Goal: Task Accomplishment & Management: Manage account settings

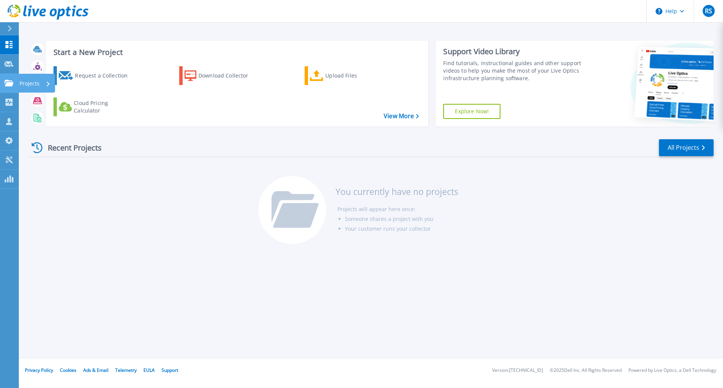
click at [29, 84] on p "Projects" at bounding box center [30, 84] width 20 height 20
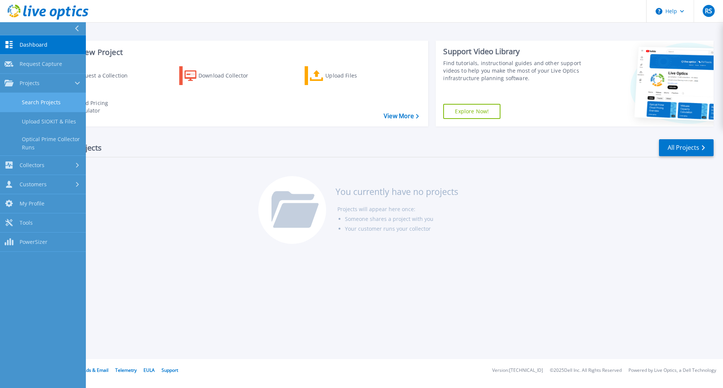
click at [38, 101] on link "Search Projects" at bounding box center [43, 102] width 86 height 19
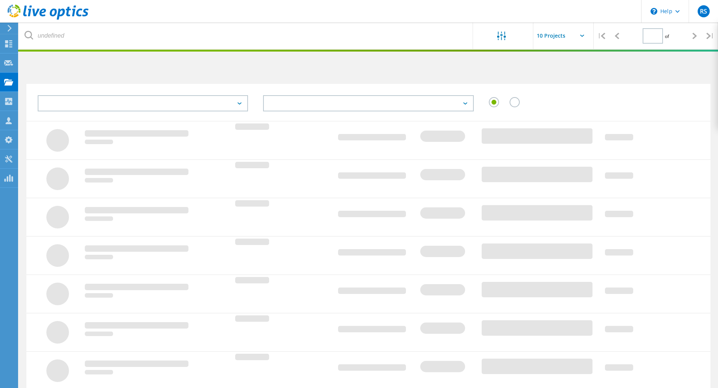
type input "1"
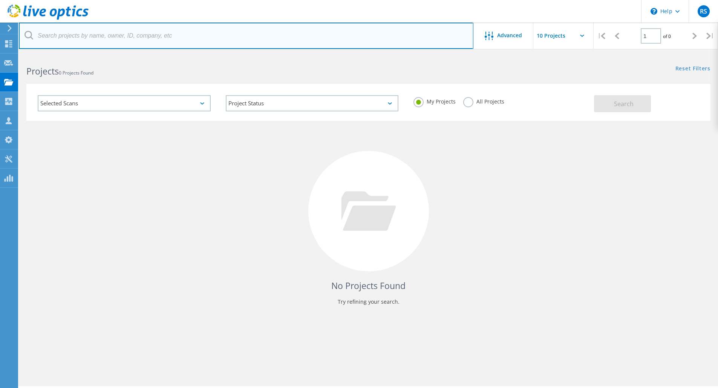
click at [145, 35] on input "text" at bounding box center [246, 36] width 454 height 26
paste input "[EMAIL_ADDRESS][DOMAIN_NAME]"
type input "[EMAIL_ADDRESS][DOMAIN_NAME]"
drag, startPoint x: 151, startPoint y: 38, endPoint x: 18, endPoint y: 33, distance: 132.8
click at [18, 33] on html "\n Help Explore Helpful Articles Contact Support RS Partner Team Member [PERSON…" at bounding box center [359, 204] width 718 height 409
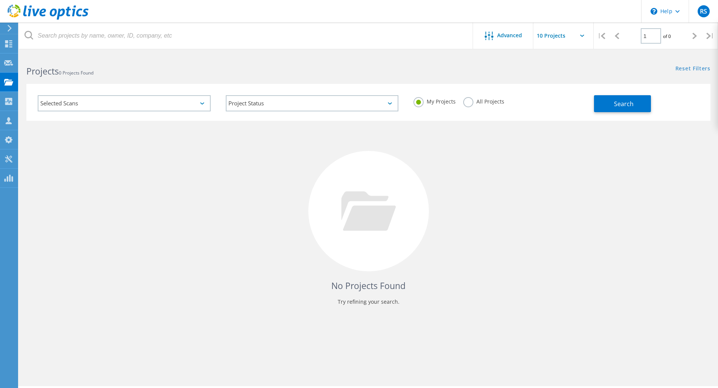
click at [615, 163] on div "No Projects Found Try refining your search." at bounding box center [368, 218] width 684 height 195
click at [469, 103] on label "All Projects" at bounding box center [483, 100] width 41 height 7
click at [0, 0] on input "All Projects" at bounding box center [0, 0] width 0 height 0
click at [634, 102] on button "Search" at bounding box center [622, 103] width 57 height 17
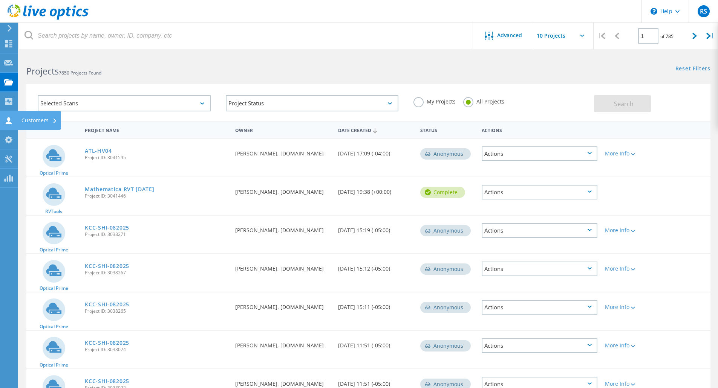
click at [24, 119] on div "Customers" at bounding box center [39, 120] width 36 height 5
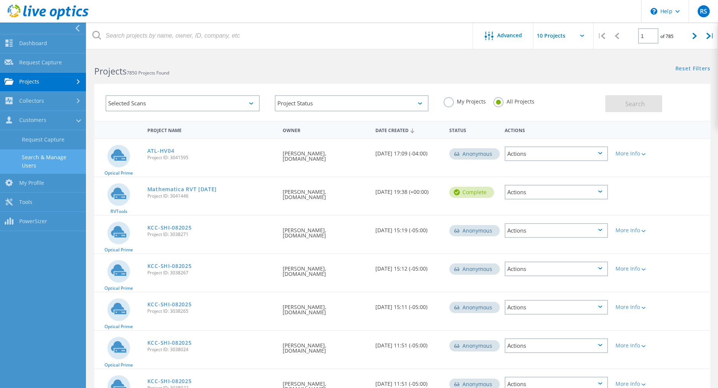
click at [41, 159] on link "Search & Manage Users" at bounding box center [43, 162] width 86 height 24
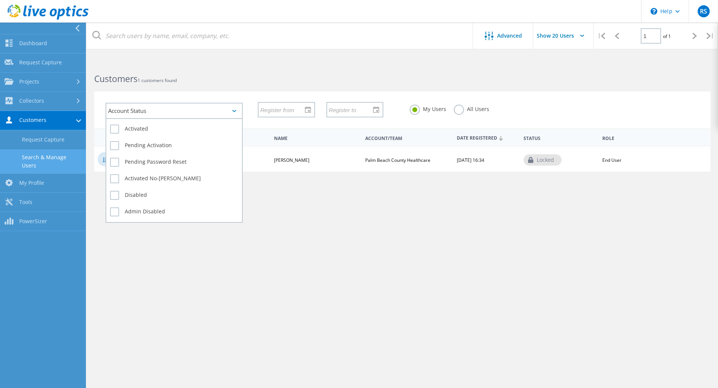
click at [233, 110] on icon at bounding box center [234, 111] width 4 height 2
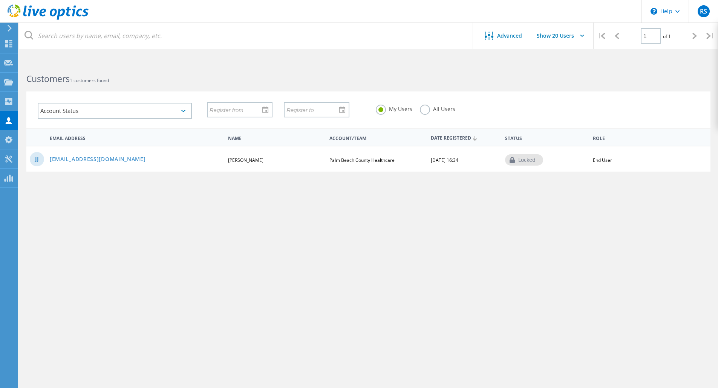
click at [260, 226] on div "Advanced Show 20 Users | 1 of 1 | Email Address First Name Last Name Account/Te…" at bounding box center [368, 228] width 699 height 332
click at [518, 162] on div "locked" at bounding box center [524, 159] width 38 height 11
click at [74, 158] on link "[EMAIL_ADDRESS][DOMAIN_NAME]" at bounding box center [98, 160] width 96 height 6
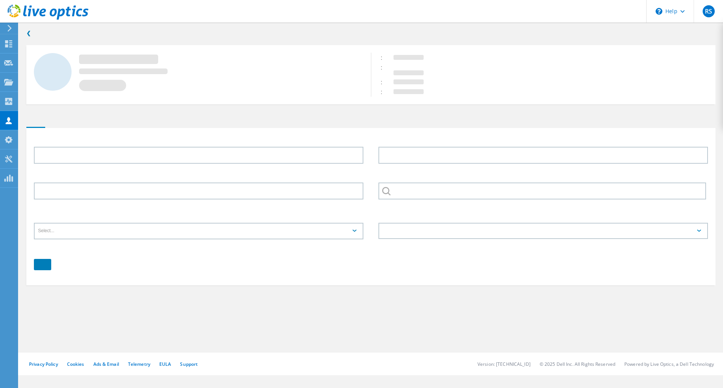
type input "[PERSON_NAME]"
type input "jampole"
type input "Palm Beach County Healthcare"
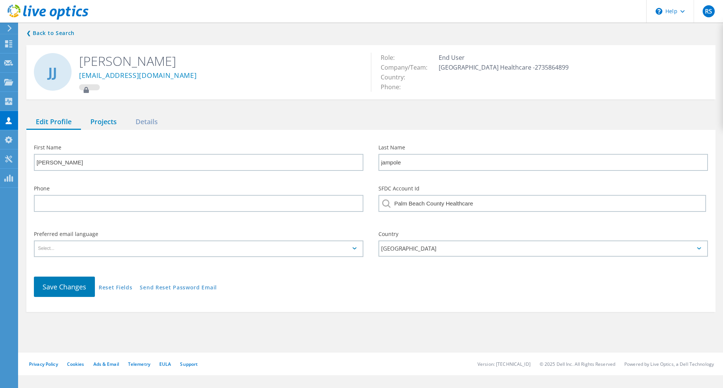
click at [102, 120] on div "Projects" at bounding box center [103, 122] width 45 height 15
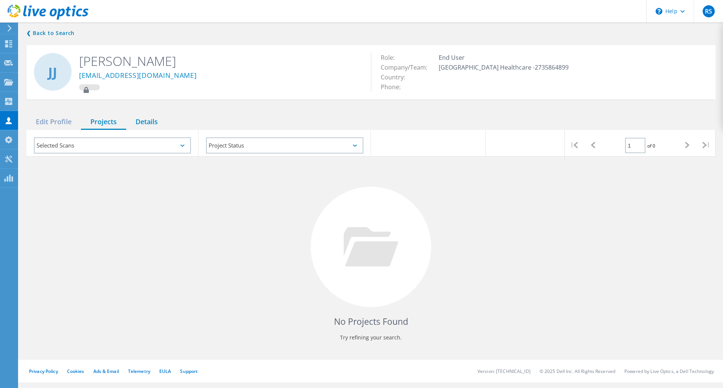
click at [143, 119] on div "Details" at bounding box center [146, 122] width 41 height 15
